Goal: Find contact information: Find contact information

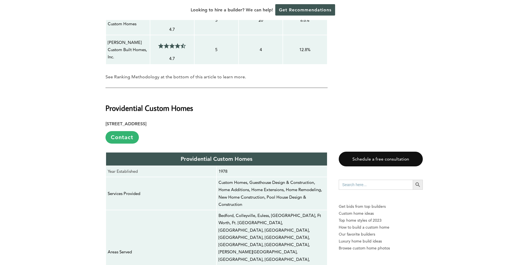
scroll to position [835, 0]
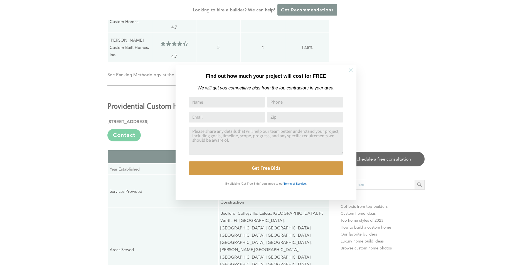
click at [349, 71] on icon at bounding box center [351, 70] width 6 height 6
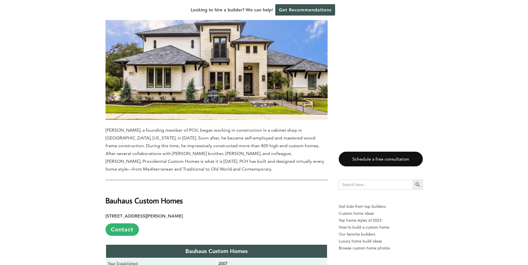
scroll to position [1196, 0]
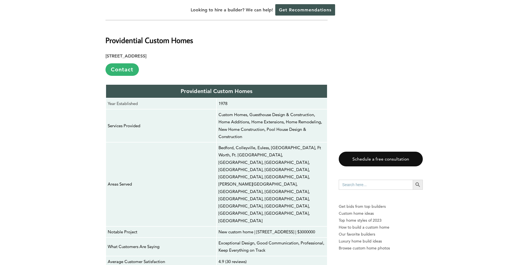
scroll to position [890, 0]
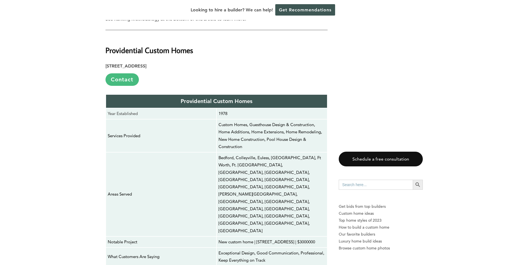
click at [121, 73] on link "Contact" at bounding box center [121, 79] width 33 height 13
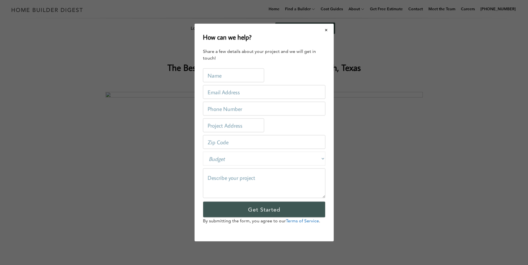
scroll to position [0, 0]
click at [327, 28] on button "Close modal" at bounding box center [328, 30] width 15 height 12
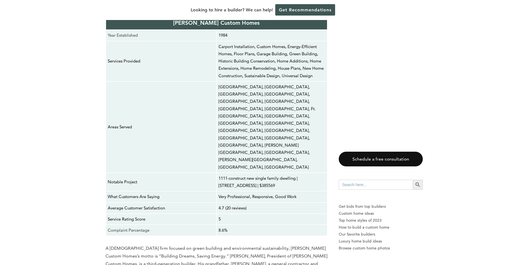
scroll to position [6427, 0]
